Goal: Find contact information: Find contact information

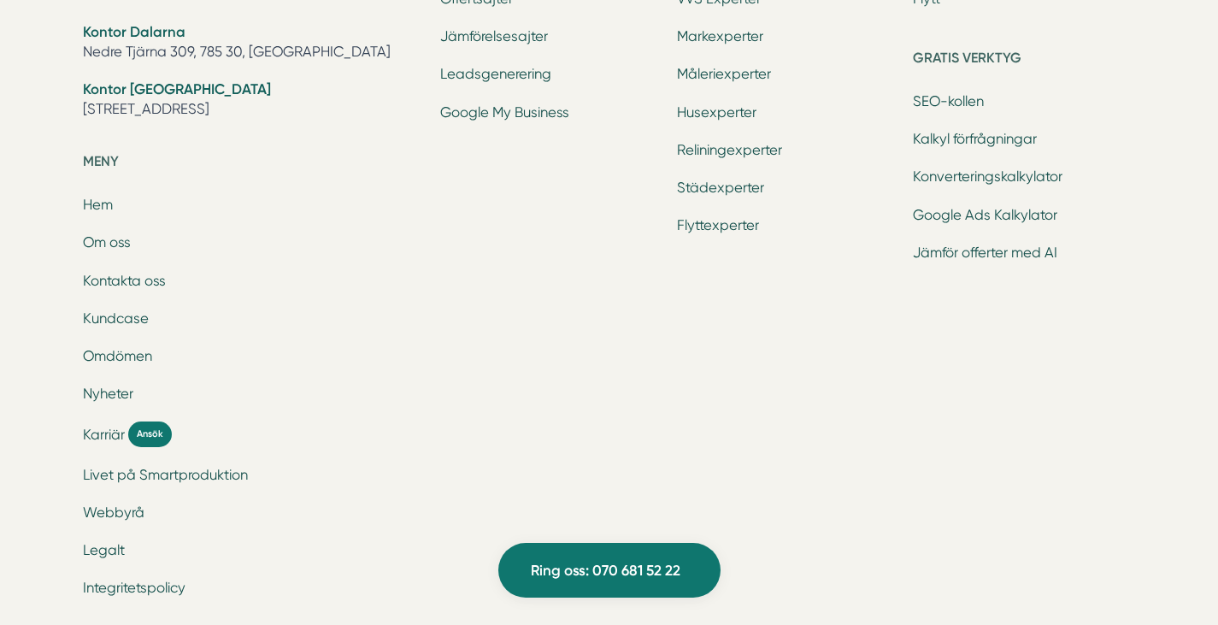
scroll to position [5547, 0]
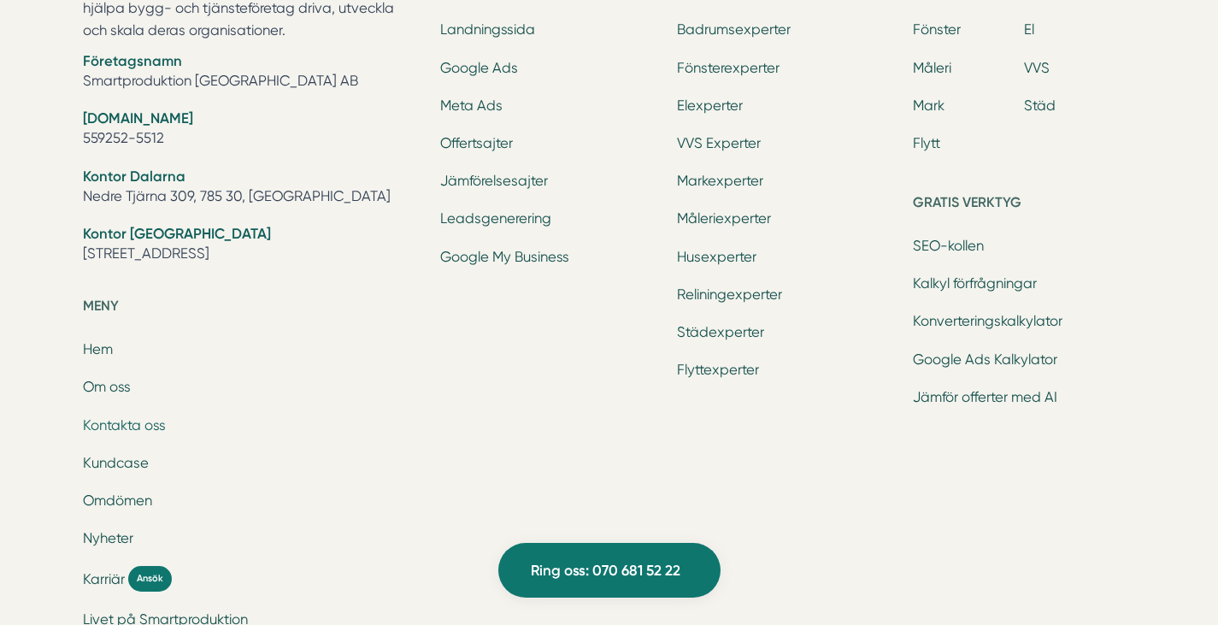
click at [121, 425] on link "Kontakta oss" at bounding box center [124, 425] width 83 height 16
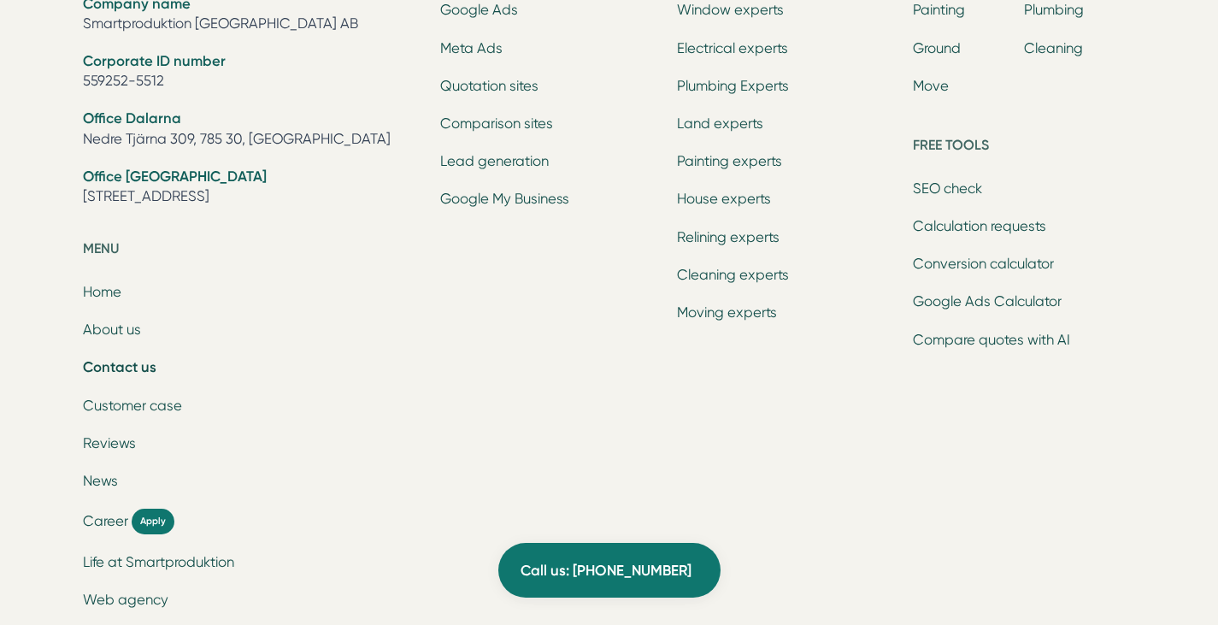
scroll to position [2313, 0]
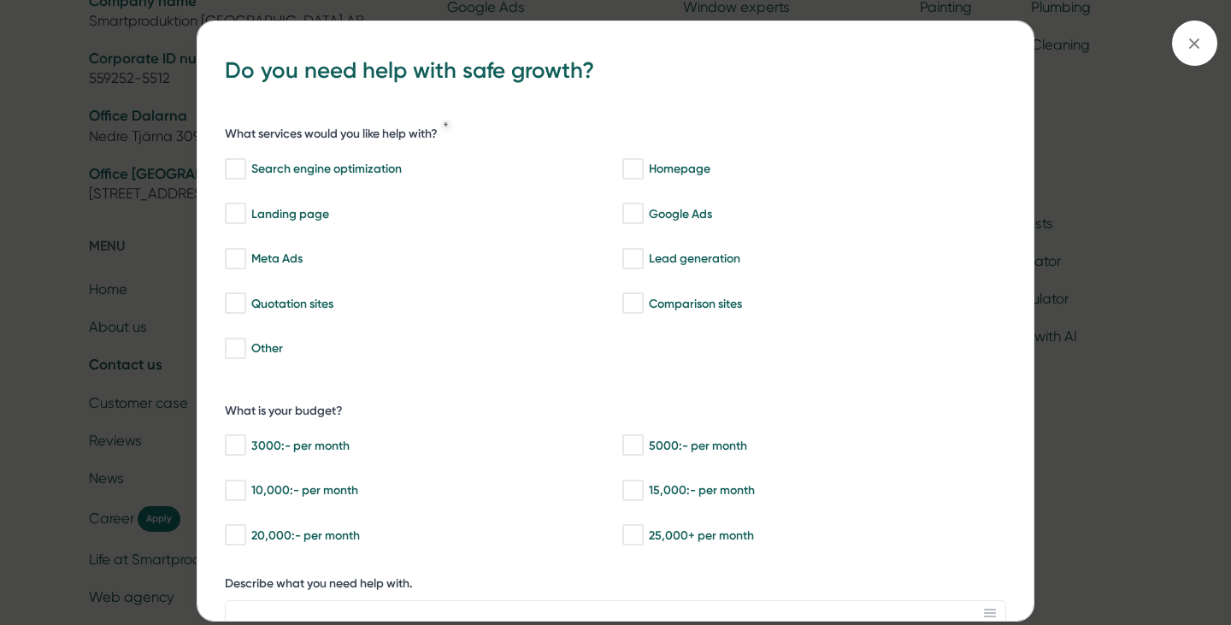
click at [1100, 280] on div "bbc9b822-b2c6-488a-ab3e-9a2d59e49c7c Do you need help with safe growth? What se…" at bounding box center [615, 312] width 1231 height 625
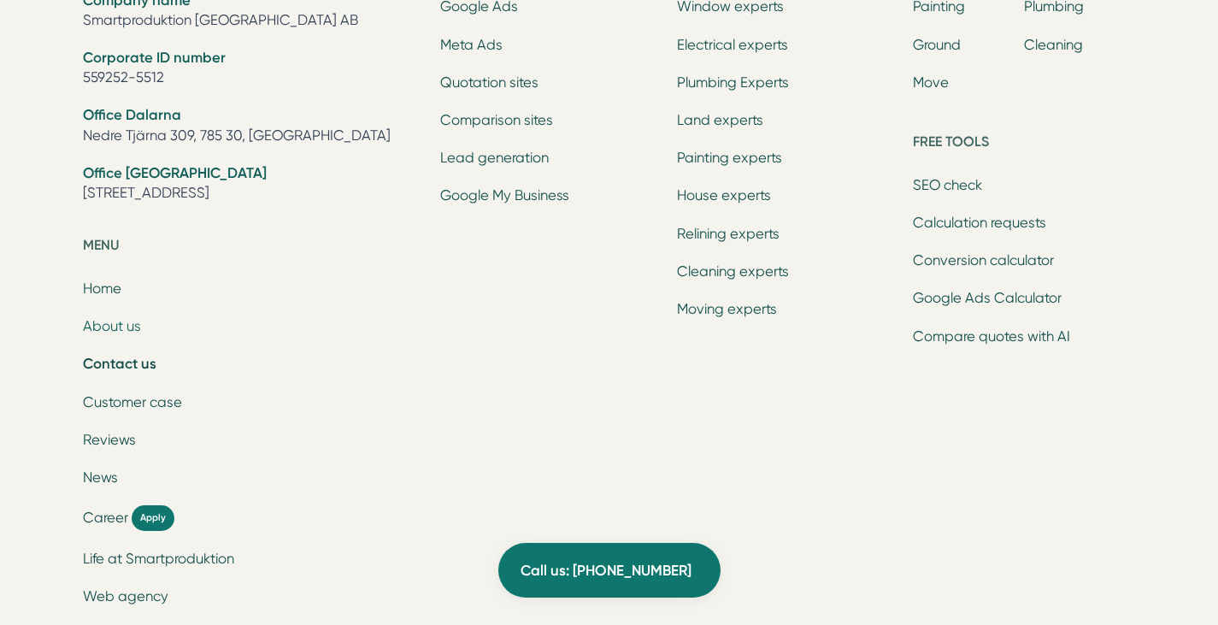
click at [103, 318] on font "About us" at bounding box center [112, 326] width 58 height 16
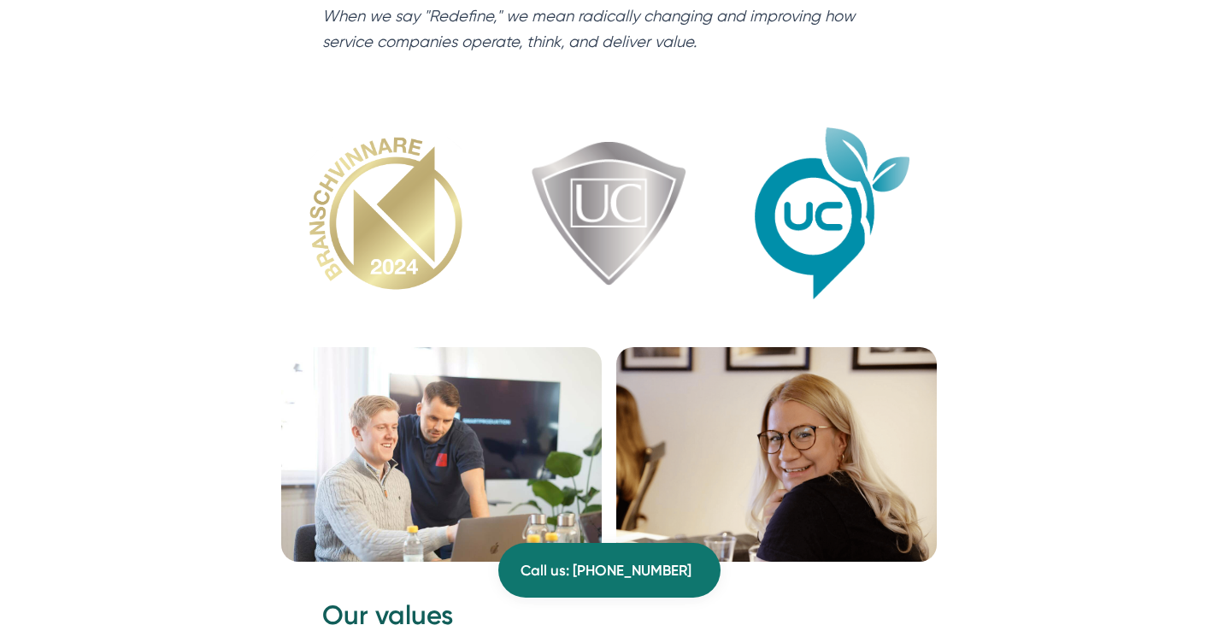
scroll to position [2083, 0]
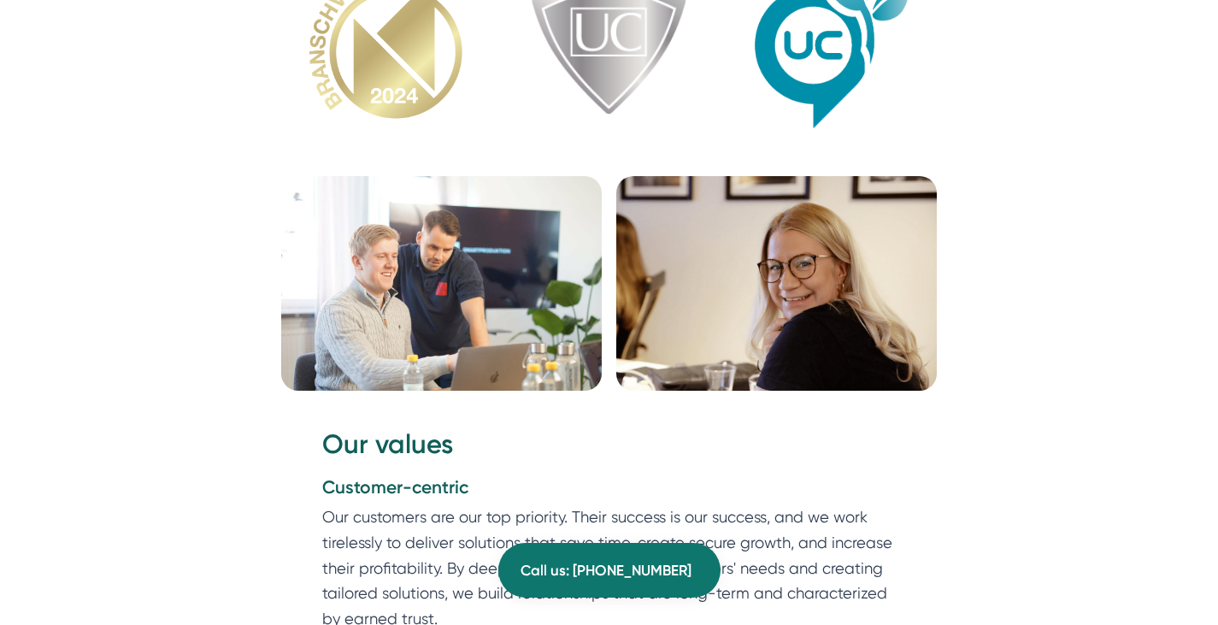
click at [757, 290] on img at bounding box center [776, 283] width 321 height 215
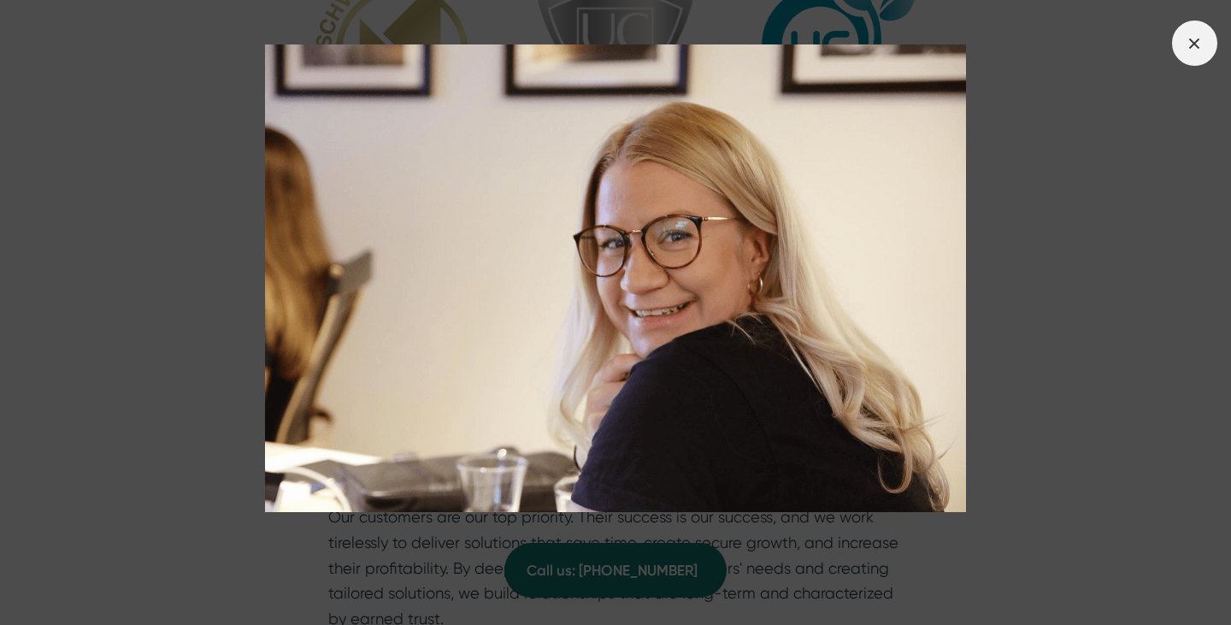
click at [1196, 40] on icon at bounding box center [1194, 43] width 19 height 19
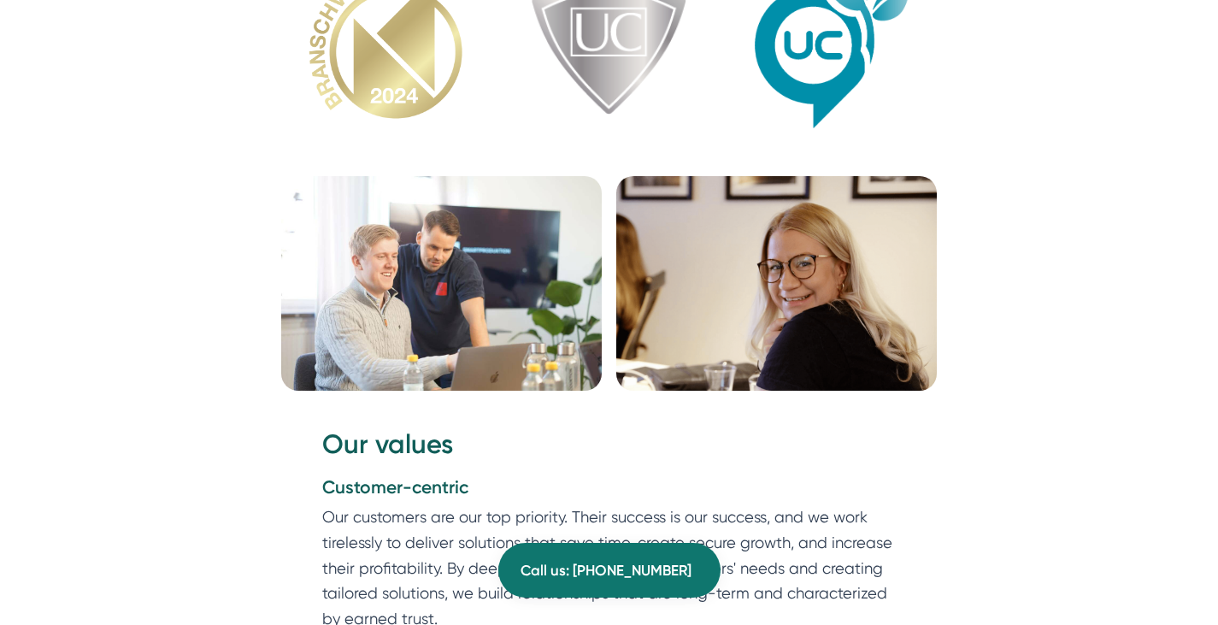
click at [406, 305] on img at bounding box center [441, 283] width 321 height 215
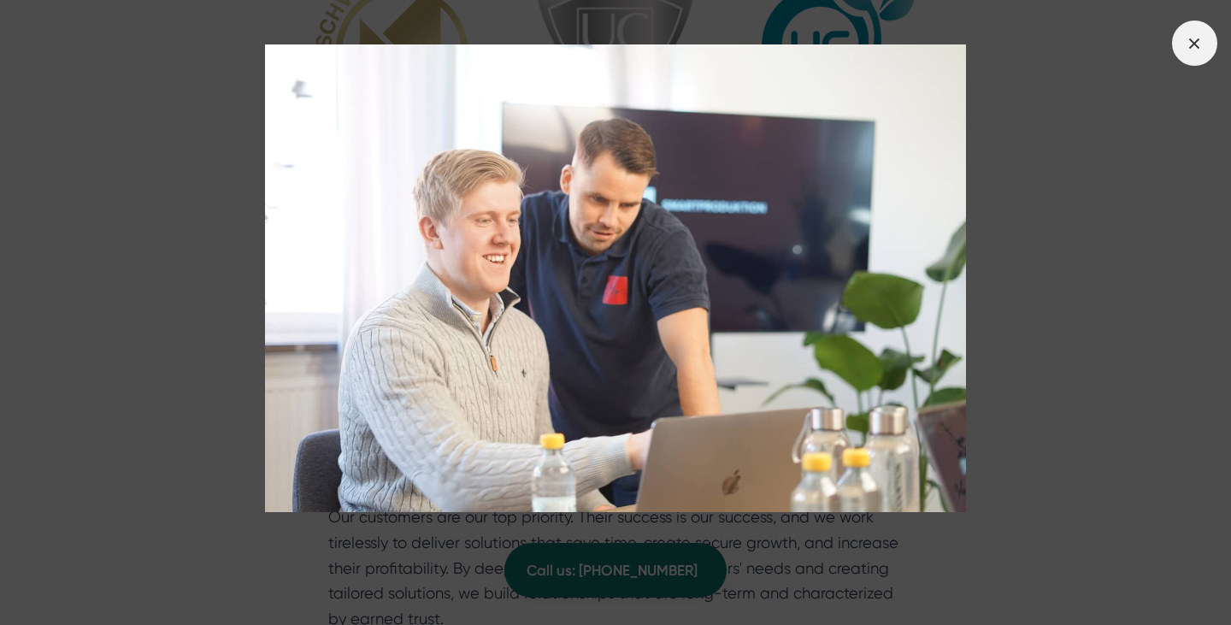
click at [1195, 47] on icon at bounding box center [1194, 43] width 19 height 19
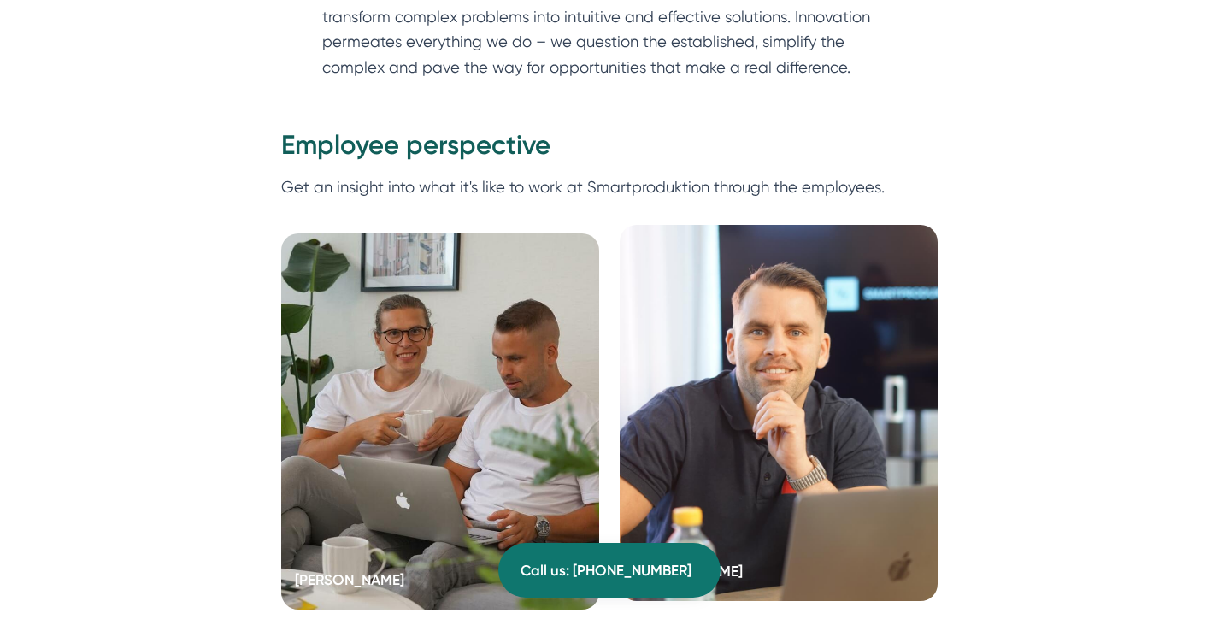
scroll to position [3280, 0]
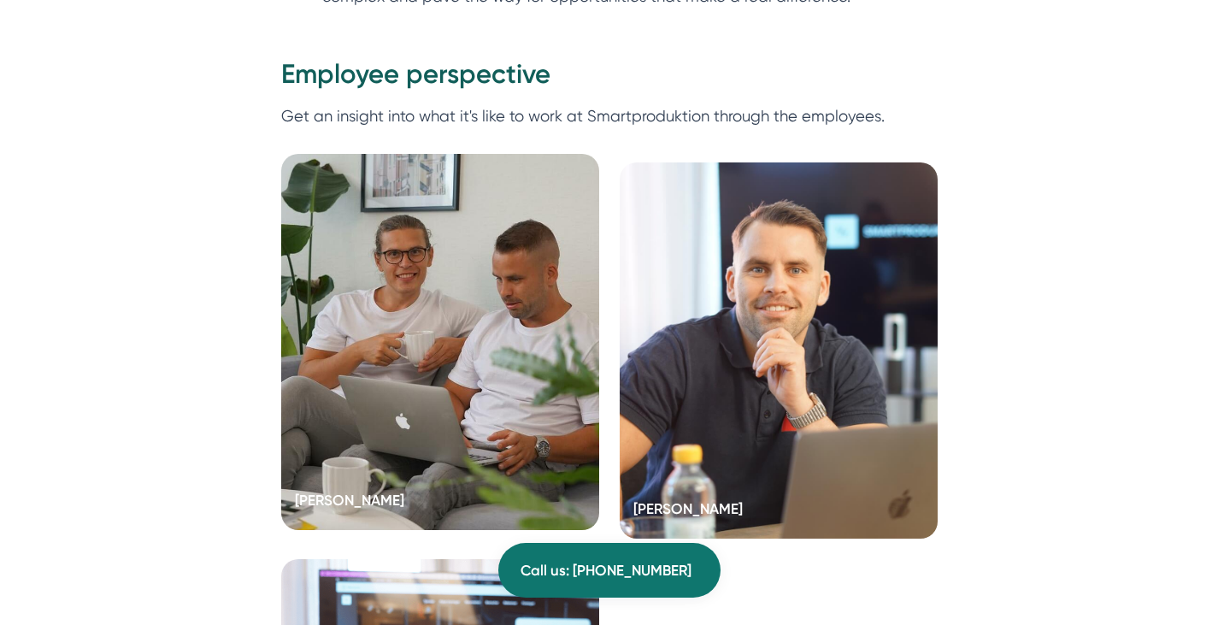
click at [501, 439] on div at bounding box center [440, 342] width 318 height 376
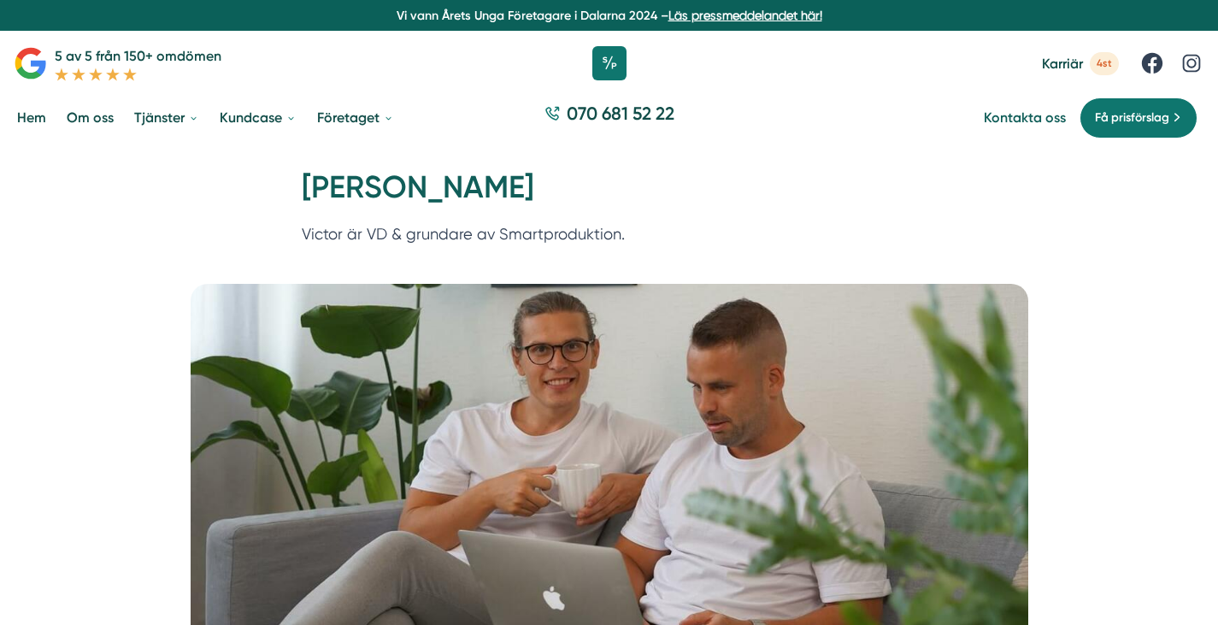
click at [1009, 110] on link "Kontakta oss" at bounding box center [1025, 117] width 82 height 16
